Goal: Information Seeking & Learning: Learn about a topic

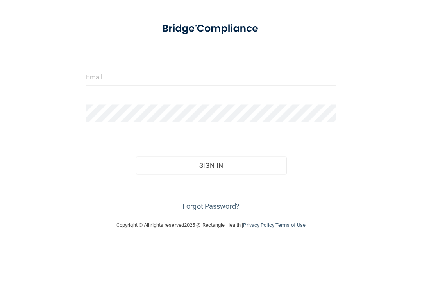
scroll to position [57, 0]
type input "[EMAIL_ADDRESS][DOMAIN_NAME]"
click at [211, 213] on button "Sign In" at bounding box center [211, 221] width 150 height 17
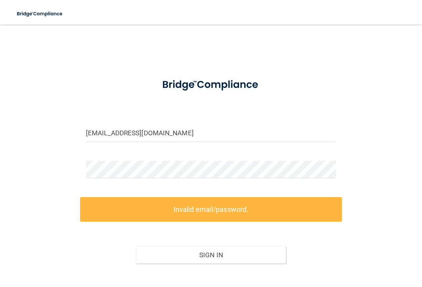
click at [222, 257] on button "Sign In" at bounding box center [211, 255] width 150 height 17
click at [225, 258] on button "Sign In" at bounding box center [211, 255] width 150 height 17
click at [248, 206] on label "Invalid email/password." at bounding box center [211, 209] width 262 height 25
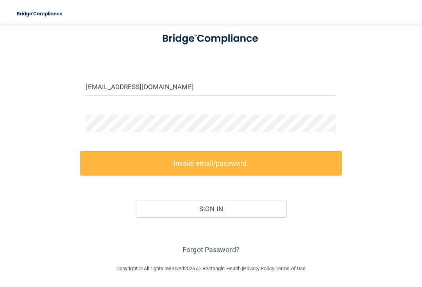
click at [212, 250] on link "Forgot Password?" at bounding box center [211, 250] width 57 height 8
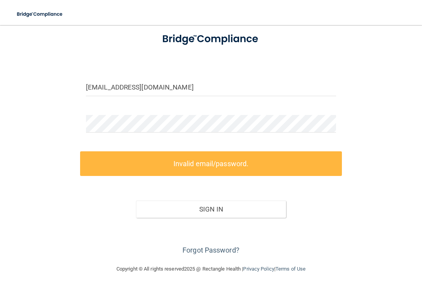
scroll to position [44, 0]
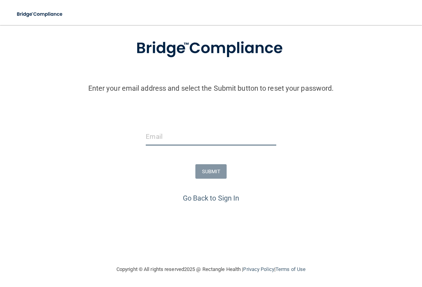
click at [177, 132] on input "email" at bounding box center [211, 137] width 130 height 18
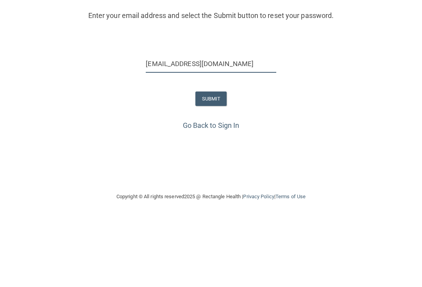
type input "[EMAIL_ADDRESS][DOMAIN_NAME]"
click at [210, 164] on button "SUBMIT" at bounding box center [211, 171] width 32 height 14
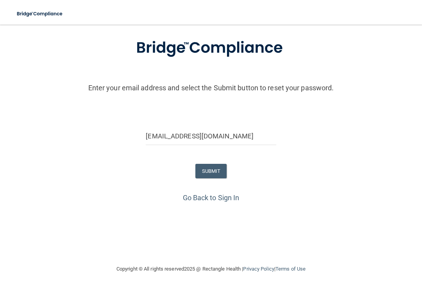
scroll to position [0, 0]
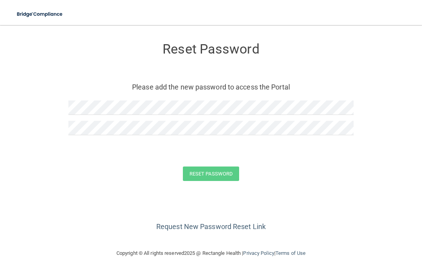
click at [156, 96] on div "Reset Password Please add the new password to access the Portal" at bounding box center [210, 90] width 285 height 114
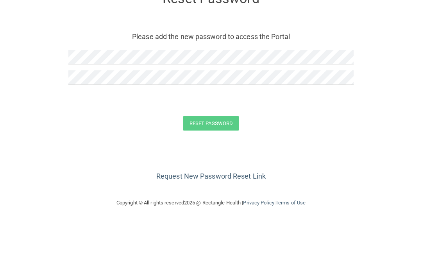
click at [340, 98] on form "Reset Password Please add the new password to access the Portal Reset Password …" at bounding box center [211, 113] width 391 height 161
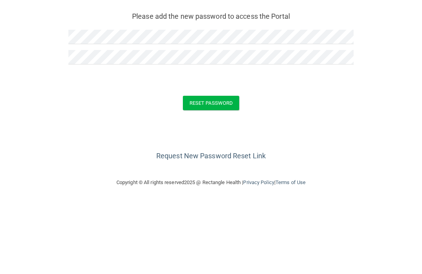
click at [214, 167] on button "Reset Password" at bounding box center [211, 174] width 56 height 14
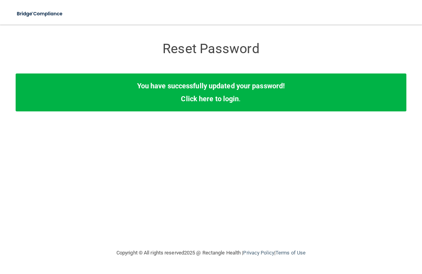
click at [221, 99] on link "Click here to login" at bounding box center [210, 99] width 58 height 8
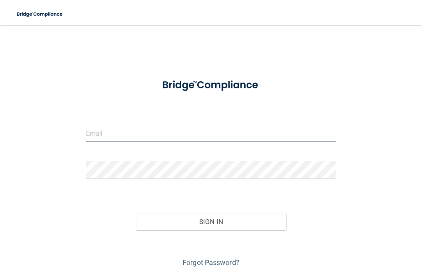
click at [117, 127] on input "email" at bounding box center [211, 134] width 250 height 18
type input "[EMAIL_ADDRESS][DOMAIN_NAME]"
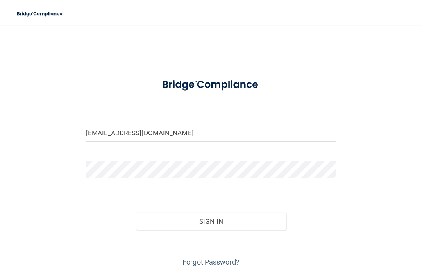
click at [211, 220] on button "Sign In" at bounding box center [211, 221] width 150 height 17
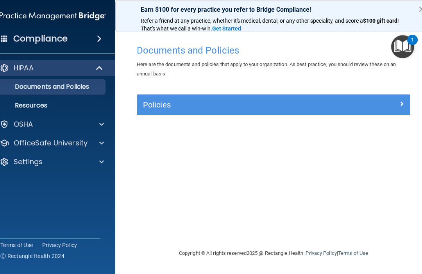
click at [100, 40] on span at bounding box center [99, 38] width 5 height 9
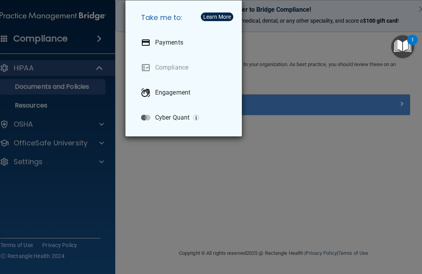
click at [274, 199] on div "Take me to: Payments Compliance Engagement Cyber Quant" at bounding box center [211, 137] width 422 height 274
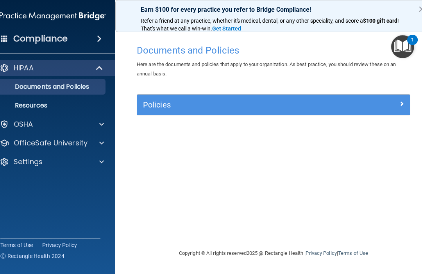
click at [228, 107] on h5 "Policies" at bounding box center [239, 104] width 193 height 9
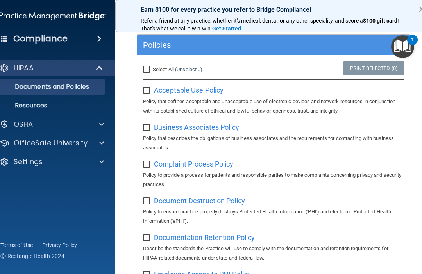
scroll to position [61, 0]
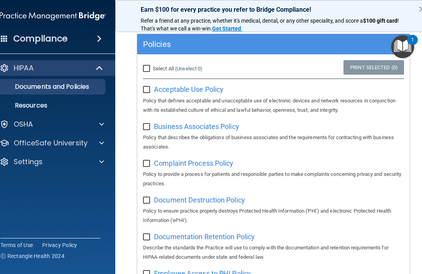
click at [105, 127] on div at bounding box center [101, 124] width 20 height 9
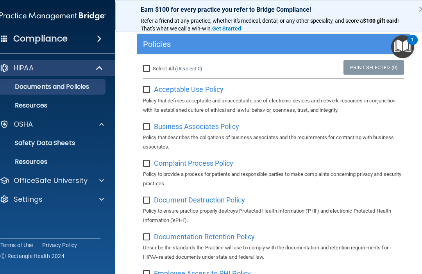
click at [104, 180] on div at bounding box center [101, 180] width 20 height 9
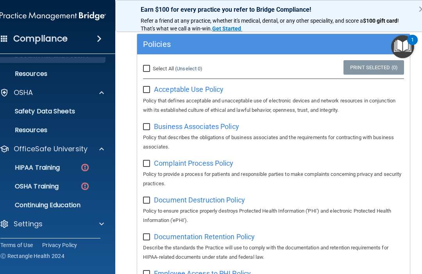
scroll to position [32, 0]
click at [52, 167] on p "HIPAA Training" at bounding box center [27, 168] width 64 height 8
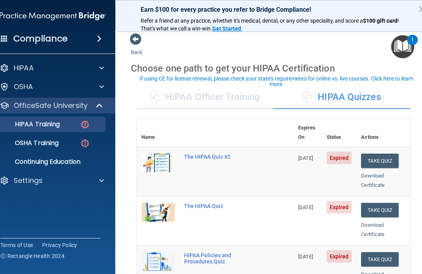
click at [217, 100] on div "✓ HIPAA Officer Training" at bounding box center [205, 97] width 137 height 23
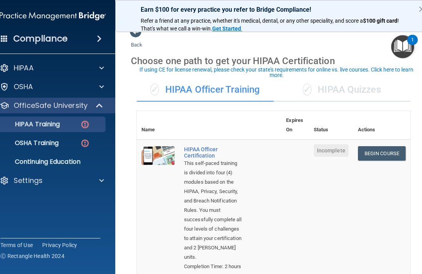
scroll to position [5, 0]
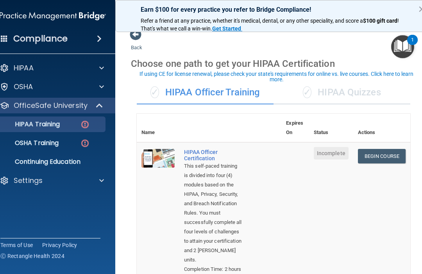
click at [382, 153] on link "Begin Course" at bounding box center [382, 156] width 48 height 14
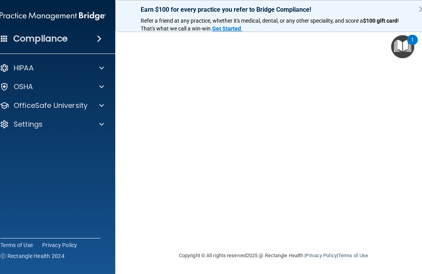
scroll to position [74, 0]
click at [421, 5] on button "×" at bounding box center [421, 9] width 7 height 13
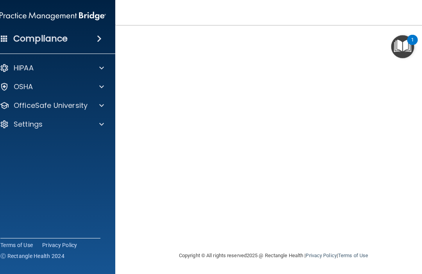
click at [420, 223] on main "HIPAA Officer Certification This course doesn’t expire until . Are you sure you…" at bounding box center [273, 149] width 317 height 249
click at [19, 245] on link "Terms of Use" at bounding box center [16, 245] width 32 height 8
click at [418, 254] on main "HIPAA Officer Certification This course doesn’t expire until . Are you sure you…" at bounding box center [273, 149] width 317 height 249
click at [412, 57] on img "Open Resource Center, 1 new notification" at bounding box center [402, 46] width 23 height 23
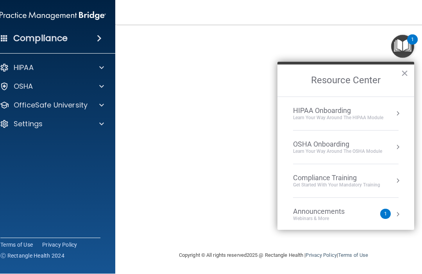
click at [407, 79] on button "×" at bounding box center [404, 73] width 7 height 13
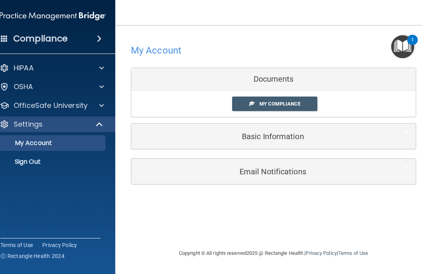
click at [378, 215] on div "My Account Documents My Compliance My Compliance My BAA Basic Information Full …" at bounding box center [273, 137] width 285 height 208
click at [285, 105] on span "My Compliance" at bounding box center [280, 104] width 41 height 6
click at [280, 139] on h5 "Basic Information" at bounding box center [261, 136] width 249 height 9
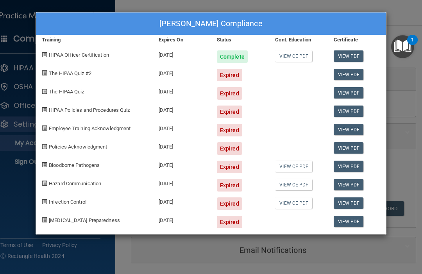
click at [355, 54] on link "View PDF" at bounding box center [349, 55] width 30 height 11
click at [231, 76] on div "Expired" at bounding box center [229, 75] width 25 height 13
click at [72, 74] on span "The HIPAA Quiz #2" at bounding box center [70, 73] width 43 height 6
click at [225, 78] on div "Expired" at bounding box center [229, 75] width 25 height 13
click at [353, 75] on link "View PDF" at bounding box center [349, 74] width 30 height 11
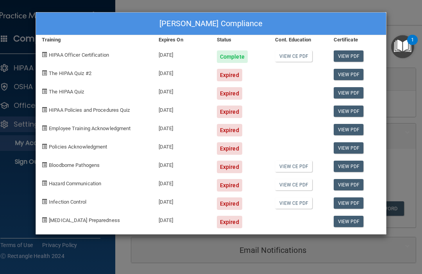
click at [409, 174] on div "Debbie Lear's Compliance Training Expires On Status Cont. Education Certificate…" at bounding box center [211, 137] width 422 height 274
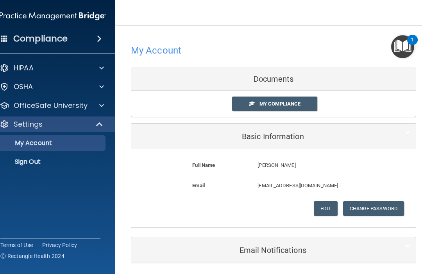
click at [33, 68] on p "HIPAA" at bounding box center [24, 67] width 20 height 9
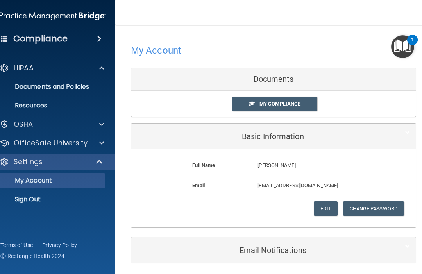
click at [76, 85] on p "Documents and Policies" at bounding box center [48, 87] width 107 height 8
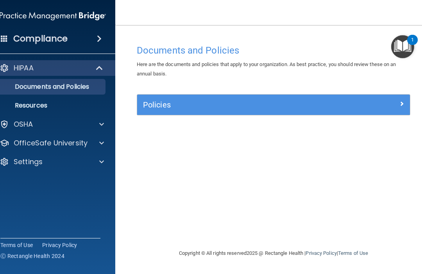
click at [400, 106] on span at bounding box center [402, 103] width 5 height 9
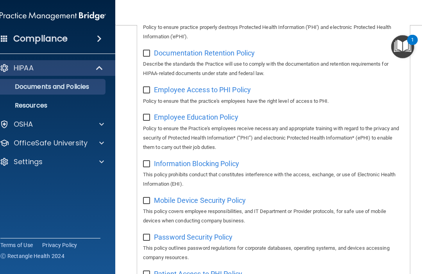
click at [107, 123] on div at bounding box center [101, 124] width 20 height 9
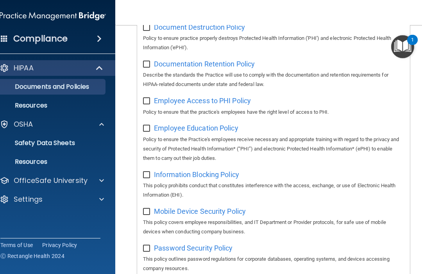
scroll to position [233, 0]
click at [68, 145] on p "Safety Data Sheets" at bounding box center [48, 143] width 107 height 8
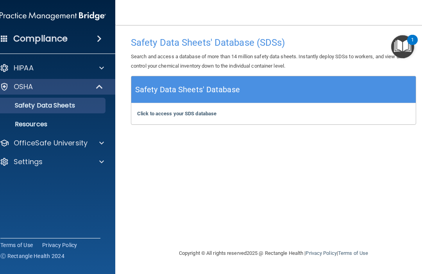
click at [231, 88] on h5 "Safety Data Sheets' Database" at bounding box center [187, 90] width 105 height 14
click at [191, 95] on h5 "Safety Data Sheets' Database" at bounding box center [187, 90] width 105 height 14
click at [34, 127] on p "Resources" at bounding box center [48, 124] width 107 height 8
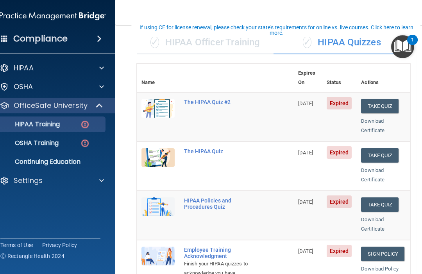
scroll to position [55, 0]
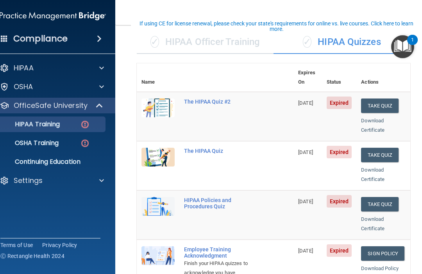
click at [340, 98] on span "Expired" at bounding box center [339, 103] width 25 height 13
click at [339, 97] on span "Expired" at bounding box center [339, 103] width 25 height 13
click at [195, 99] on div "The HIPAA Quiz #2" at bounding box center [219, 102] width 70 height 6
